Goal: Information Seeking & Learning: Learn about a topic

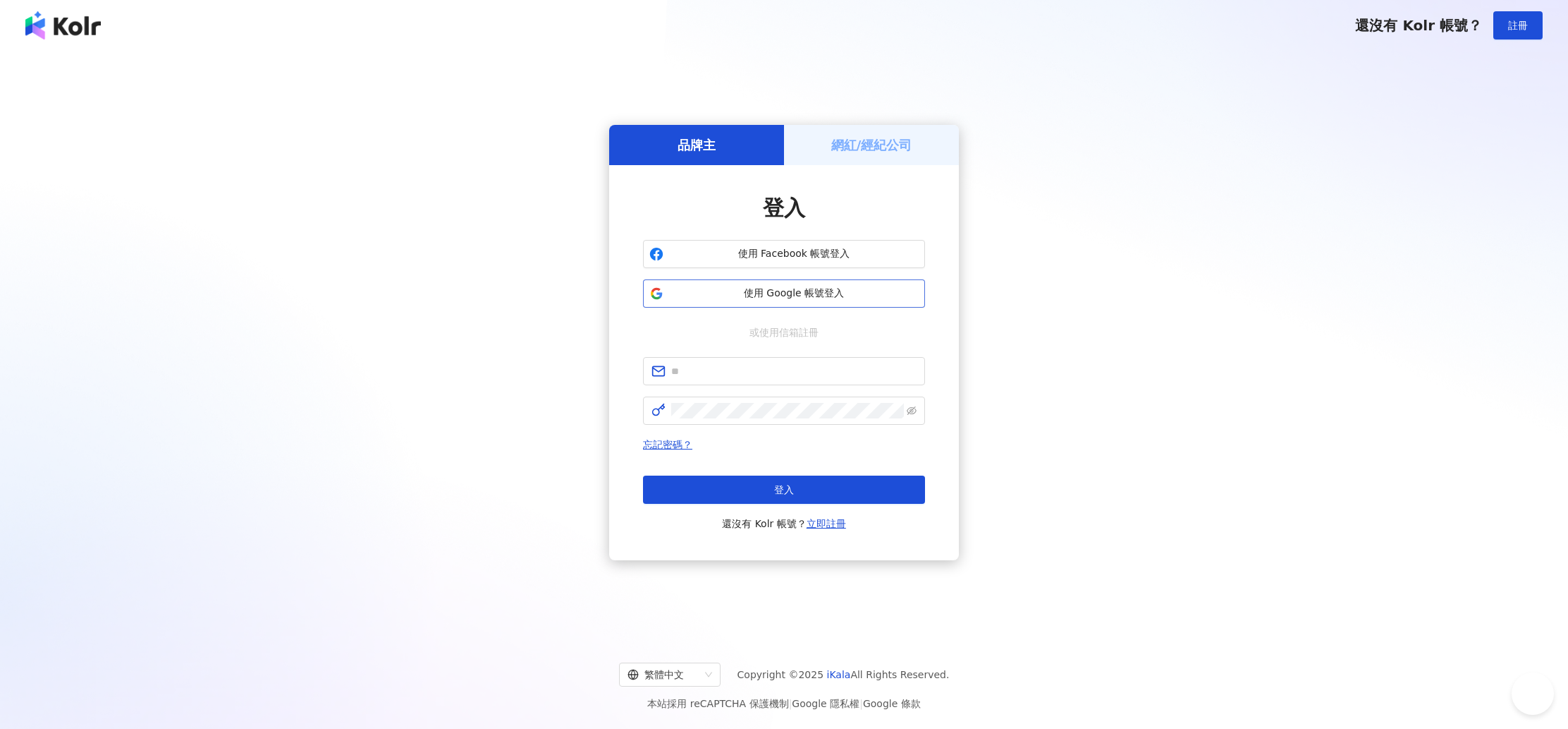
click at [754, 292] on span "使用 Google 帳號登入" at bounding box center [794, 293] width 250 height 14
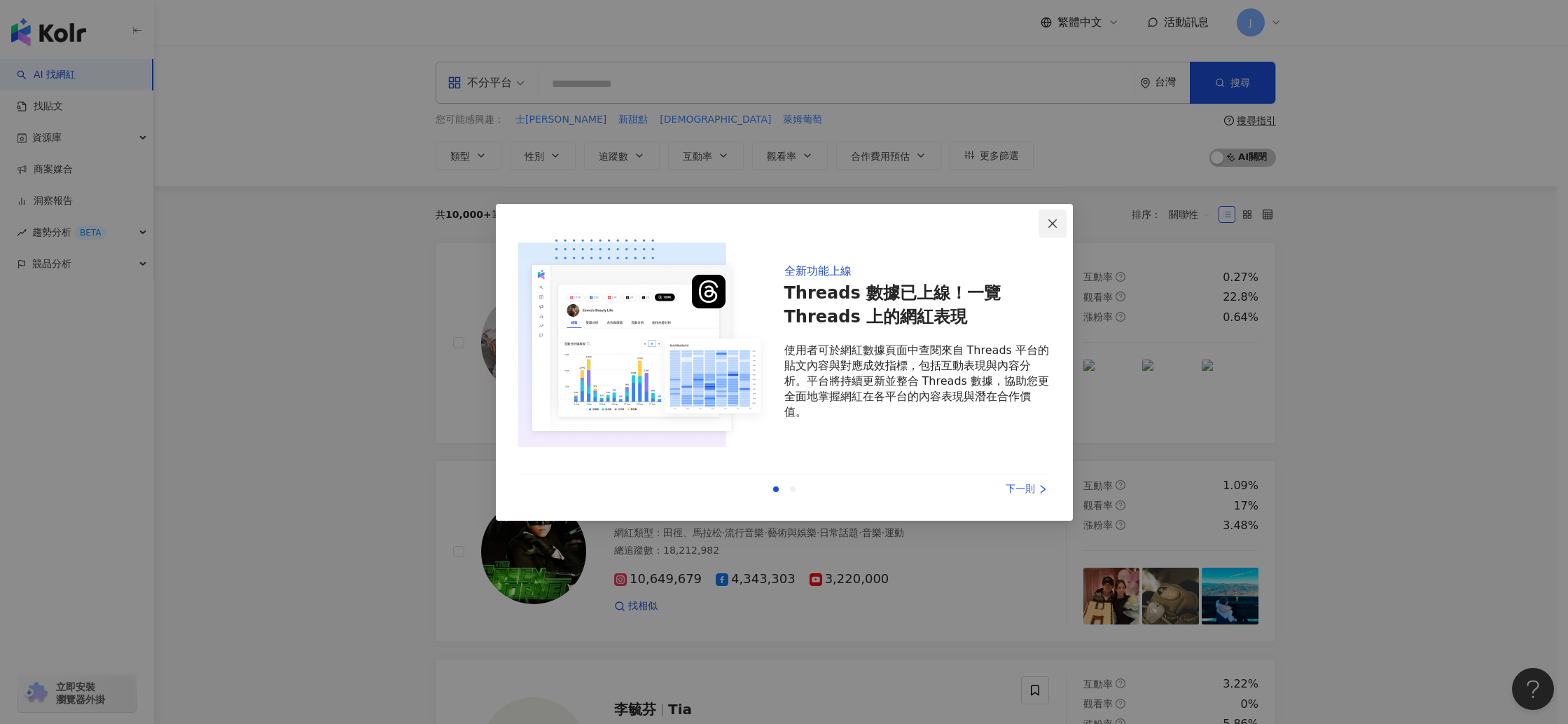
click at [1057, 227] on icon "close" at bounding box center [1052, 224] width 11 height 11
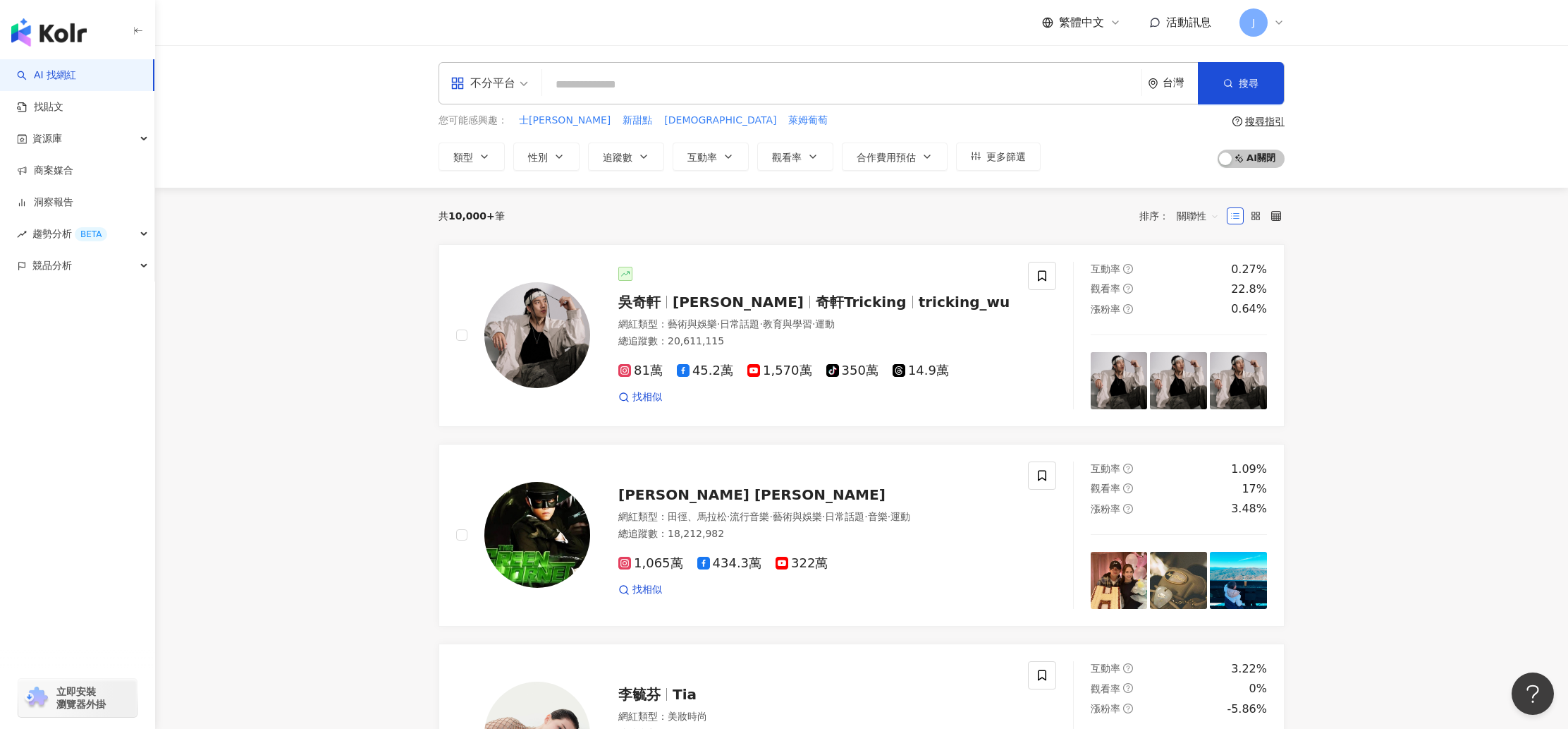
click at [781, 93] on input "search" at bounding box center [841, 85] width 588 height 27
paste input "**********"
type input "**********"
click at [1269, 87] on button "搜尋" at bounding box center [1241, 83] width 86 height 42
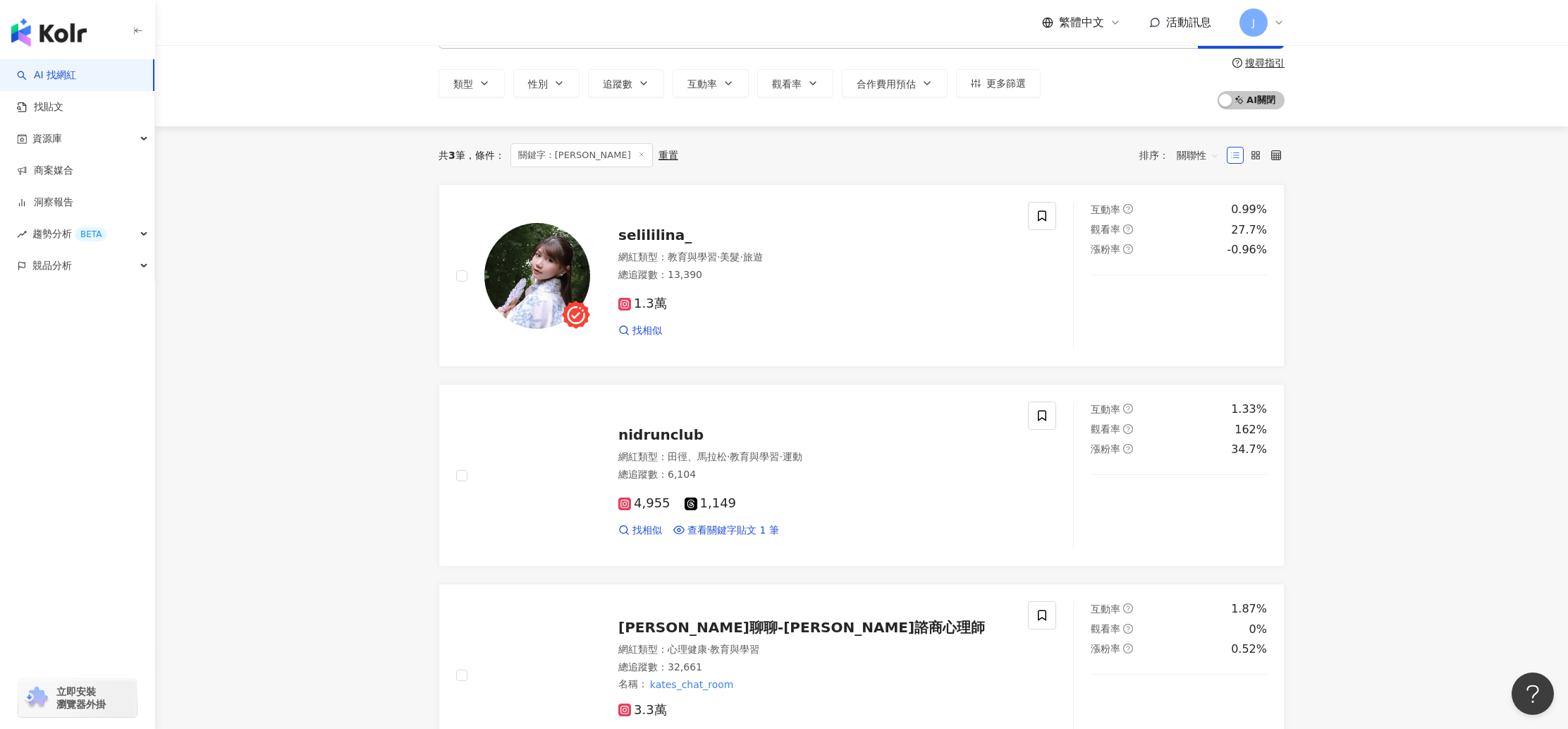
scroll to position [245, 0]
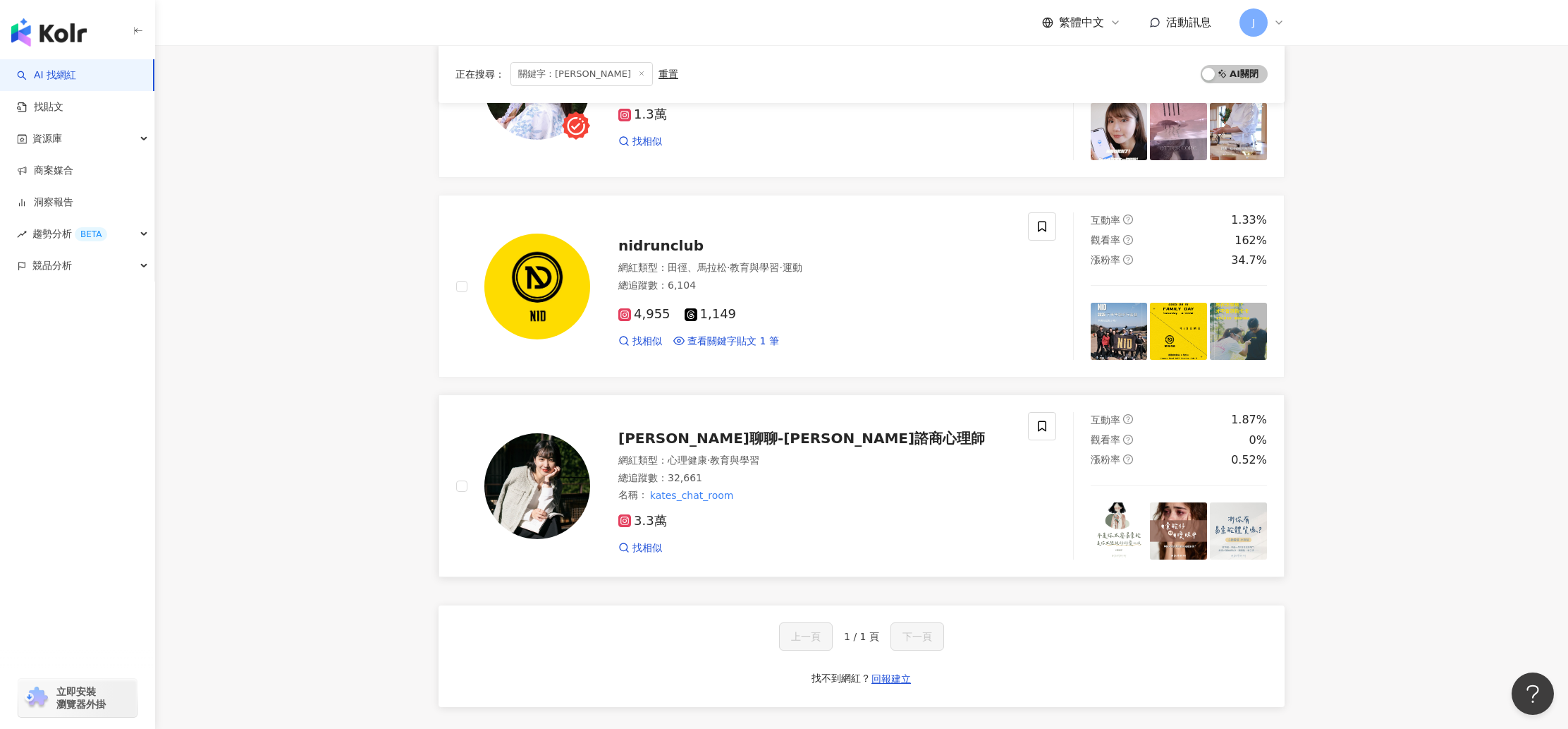
click at [745, 430] on span "[PERSON_NAME]聊聊-[PERSON_NAME]諮商心理師" at bounding box center [801, 438] width 367 height 17
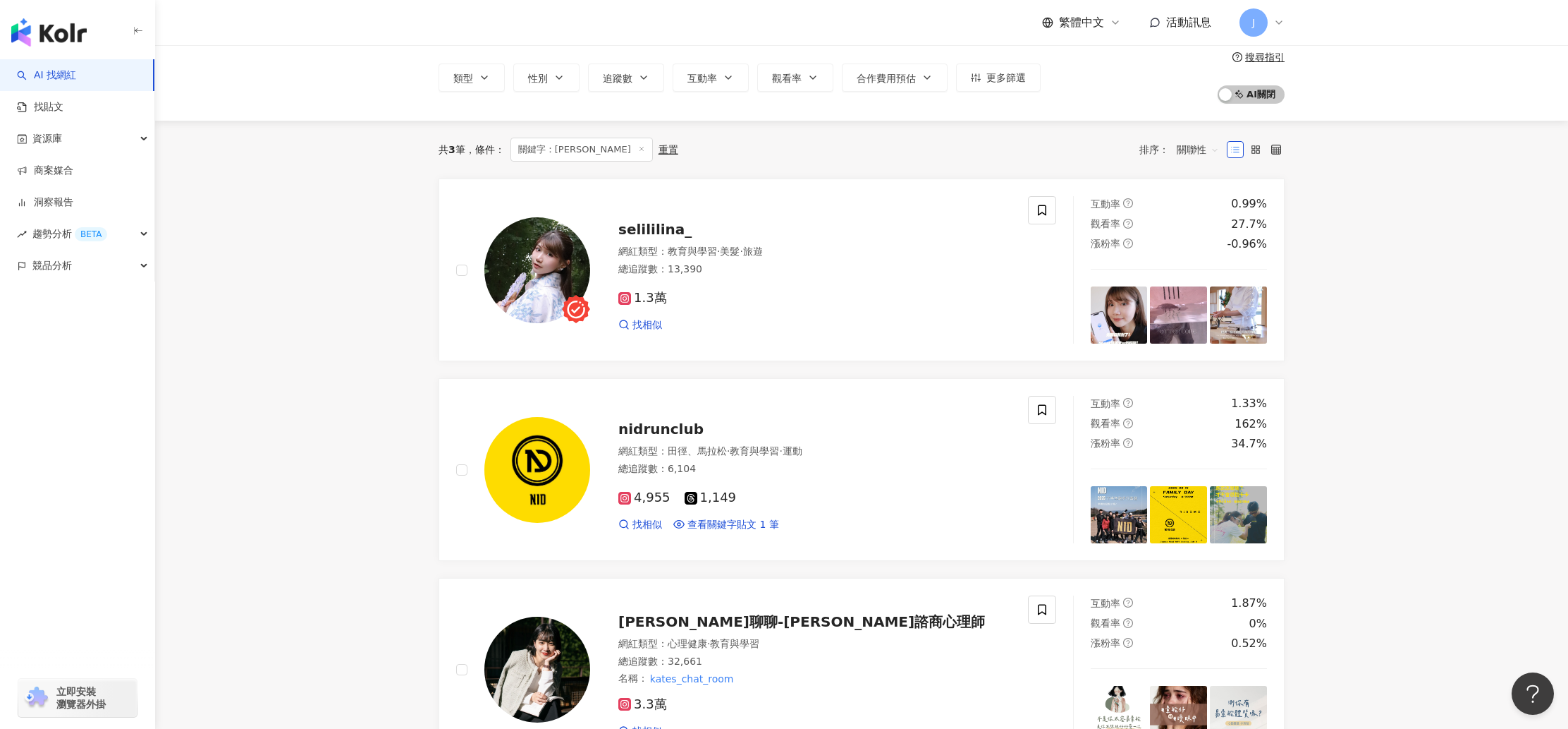
scroll to position [0, 0]
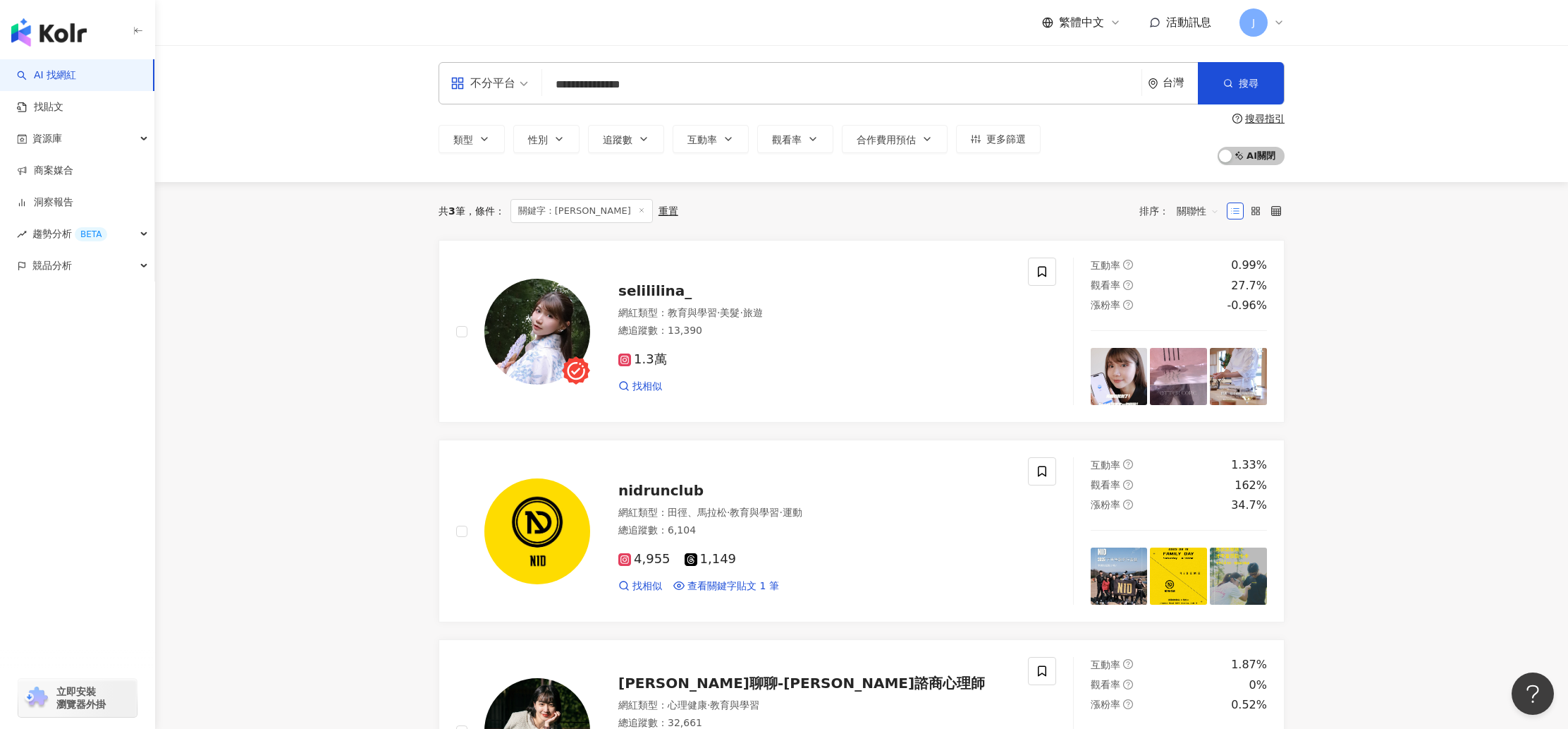
click at [61, 30] on img "button" at bounding box center [49, 33] width 76 height 29
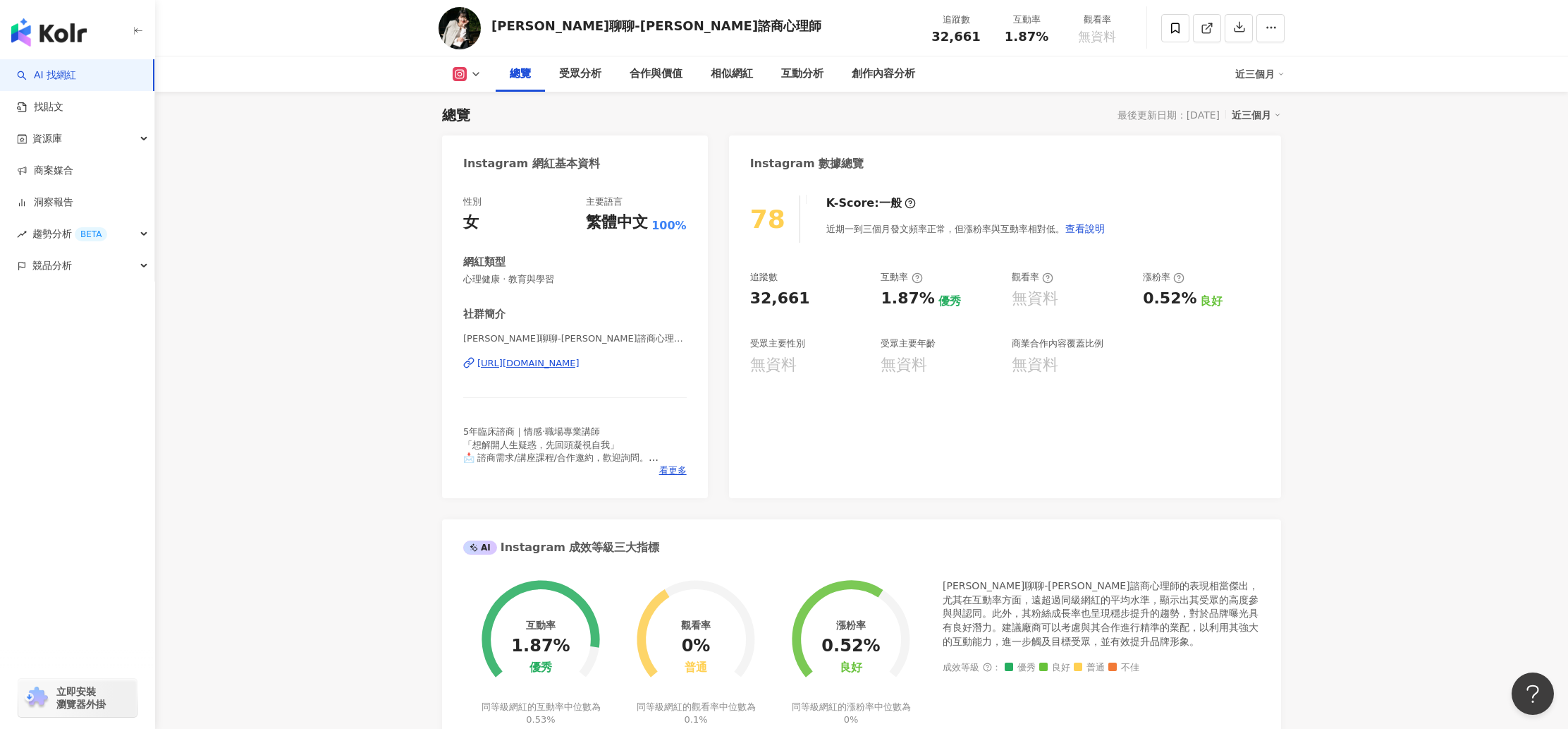
scroll to position [88, 0]
drag, startPoint x: 924, startPoint y: 297, endPoint x: 874, endPoint y: 303, distance: 50.4
click at [874, 303] on div "追蹤數 32,661 互動率 1.87% 優秀 觀看率 無資料 漲粉率 0.52% 良好 受眾主要性別 無資料 受眾主要年齡 無資料 商業合作內容覆蓋比例 無…" at bounding box center [1005, 322] width 510 height 104
copy div "1.87%"
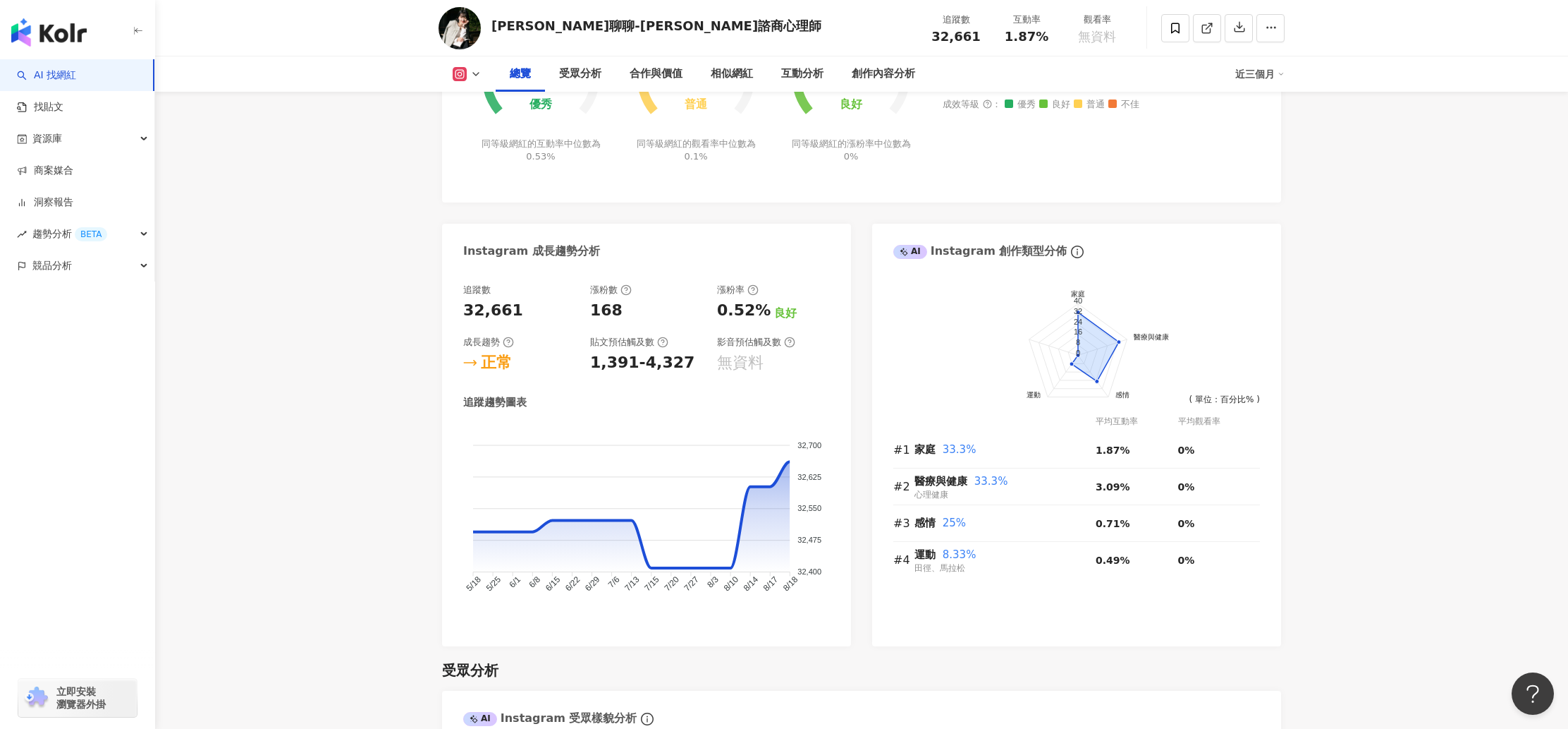
scroll to position [0, 0]
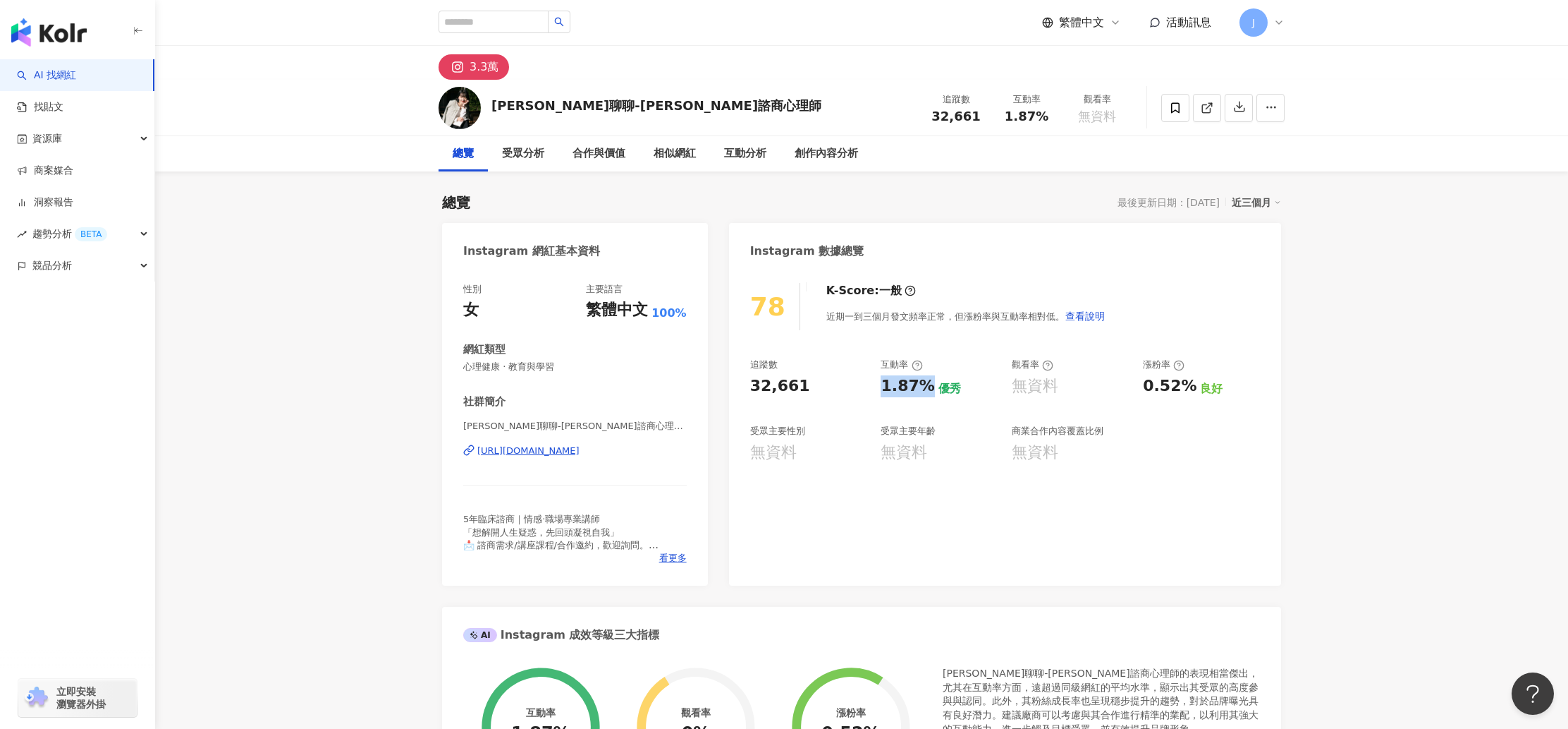
click at [520, 444] on div "[URL][DOMAIN_NAME]" at bounding box center [528, 451] width 102 height 13
